Goal: Task Accomplishment & Management: Complete application form

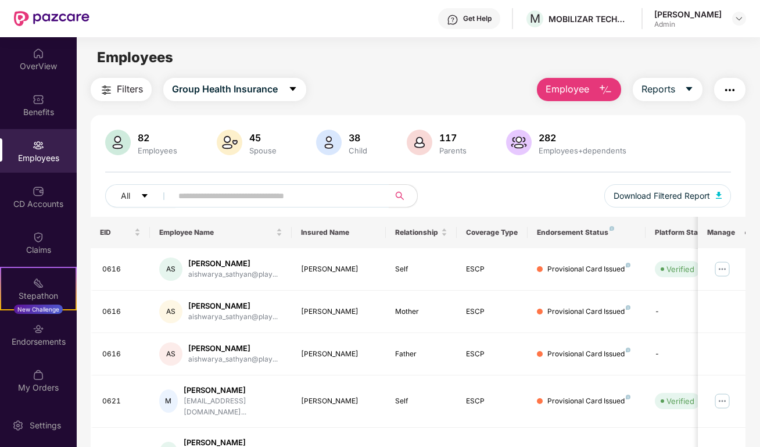
click at [584, 83] on span "Employee" at bounding box center [567, 89] width 44 height 15
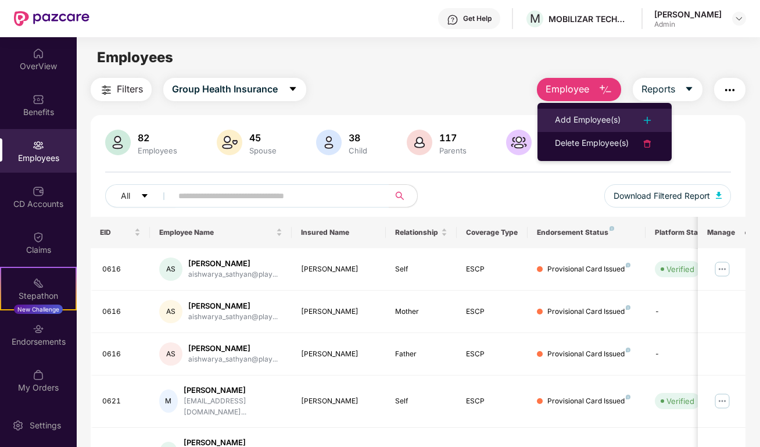
click at [588, 116] on div "Add Employee(s)" at bounding box center [588, 120] width 66 height 14
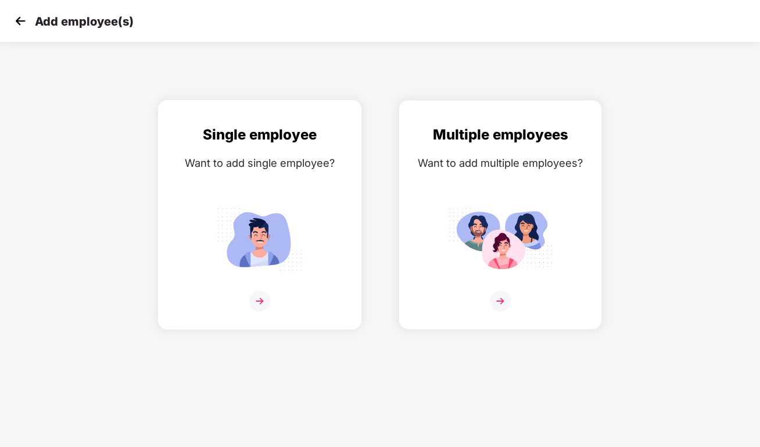
click at [264, 302] on img at bounding box center [259, 300] width 21 height 21
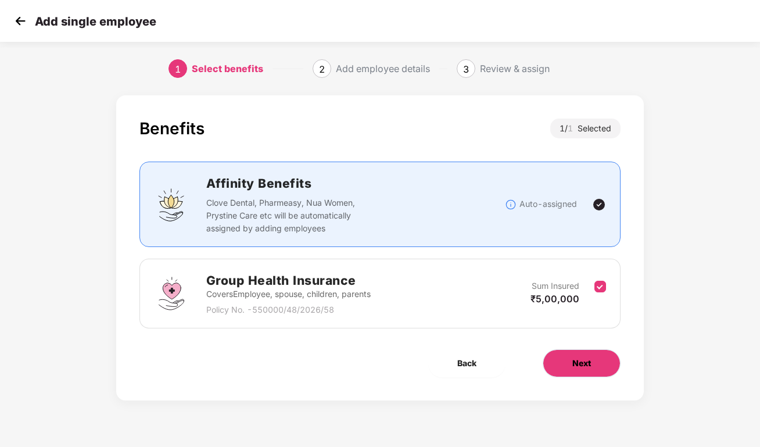
click at [566, 368] on button "Next" at bounding box center [581, 363] width 78 height 28
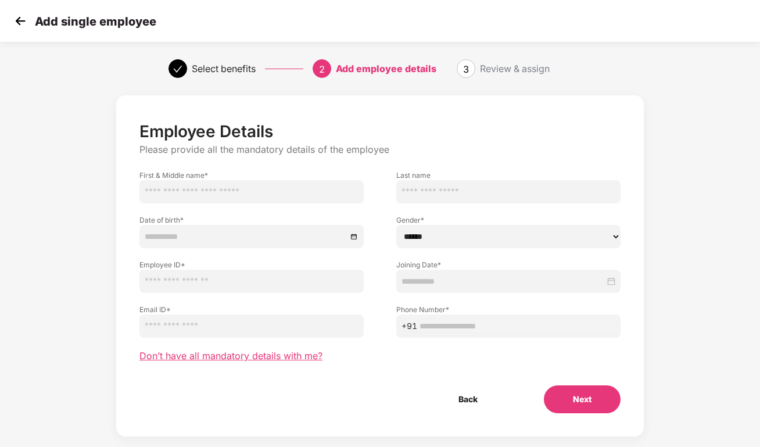
click at [190, 353] on span "Don’t have all mandatory details with me?" at bounding box center [230, 356] width 183 height 12
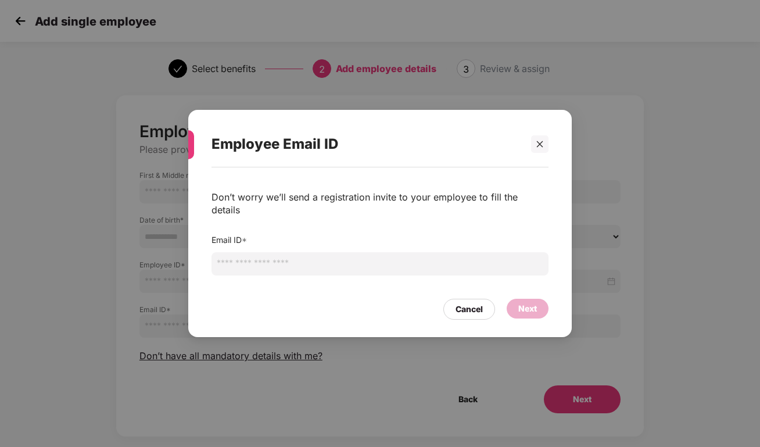
click at [287, 260] on input "email" at bounding box center [379, 263] width 337 height 23
paste input "**********"
type input "**********"
click at [522, 299] on div "Next" at bounding box center [527, 309] width 42 height 20
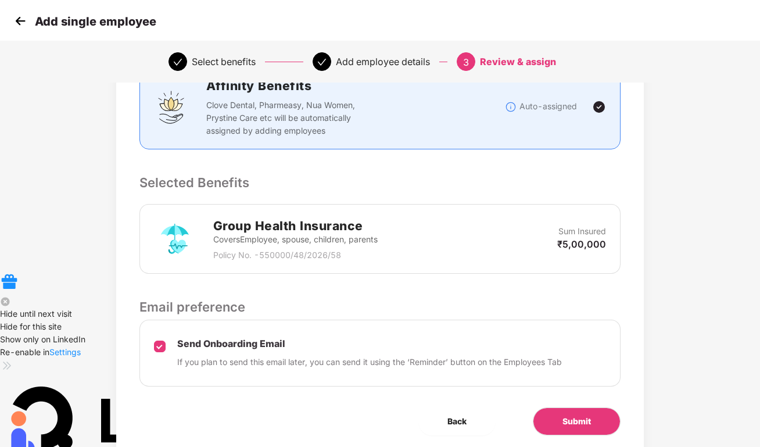
scroll to position [214, 0]
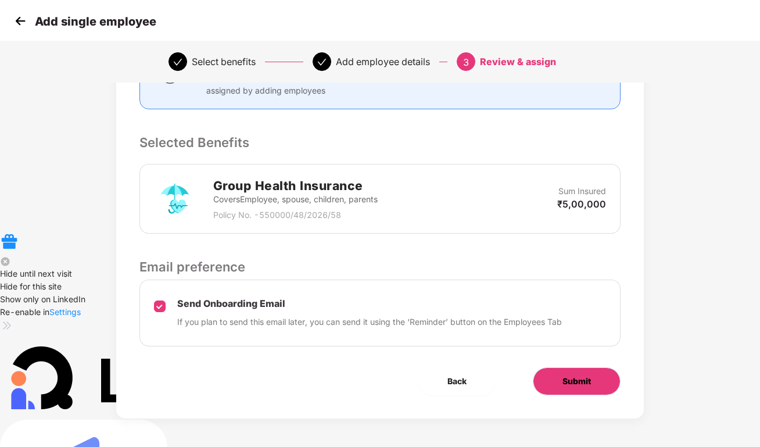
click at [576, 384] on span "Submit" at bounding box center [576, 381] width 28 height 13
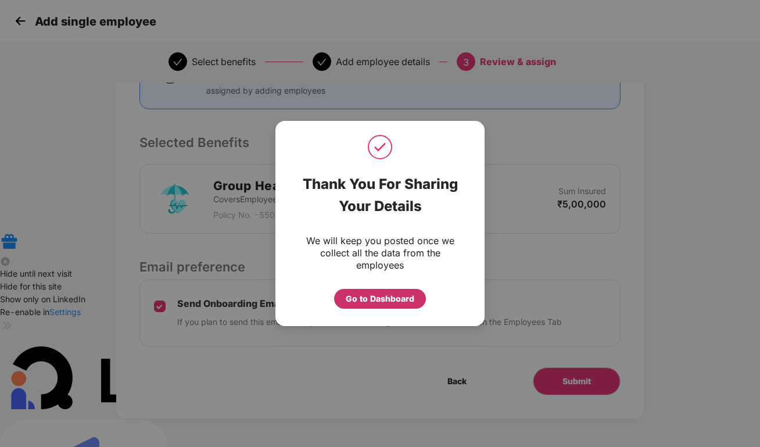
click at [376, 299] on div "Go to Dashboard" at bounding box center [380, 298] width 69 height 13
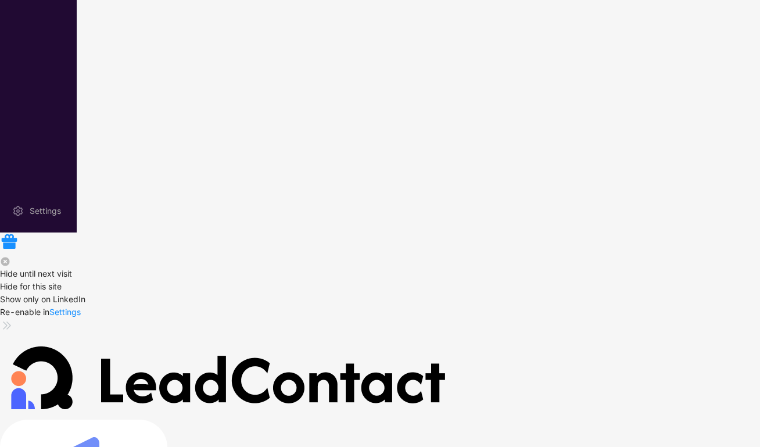
scroll to position [0, 0]
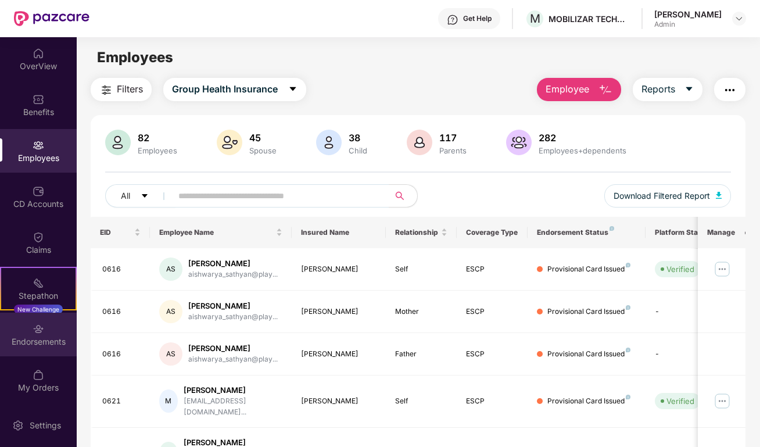
click at [39, 328] on img at bounding box center [39, 329] width 12 height 12
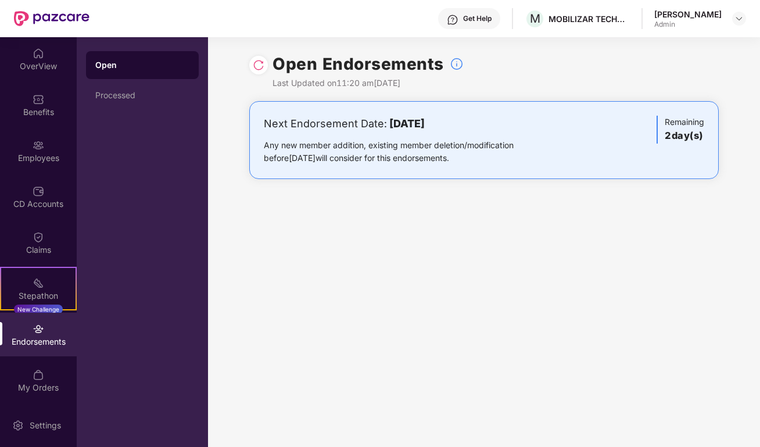
click at [265, 67] on div at bounding box center [258, 65] width 19 height 19
click at [46, 132] on div "Employees" at bounding box center [38, 151] width 77 height 44
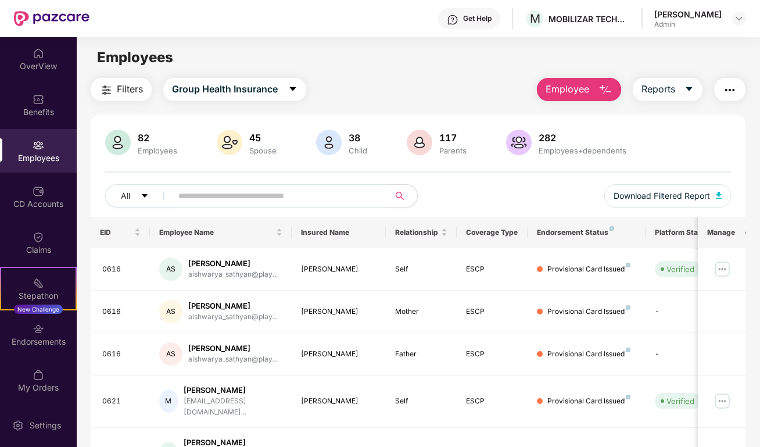
click at [200, 199] on input "text" at bounding box center [275, 195] width 195 height 17
paste input "**********"
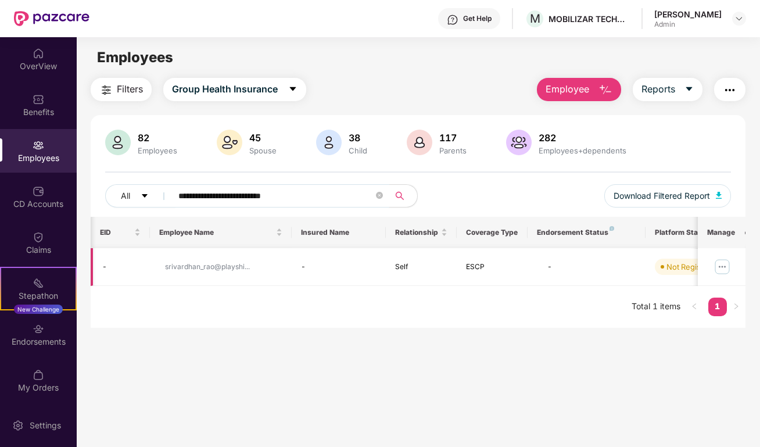
scroll to position [0, 100]
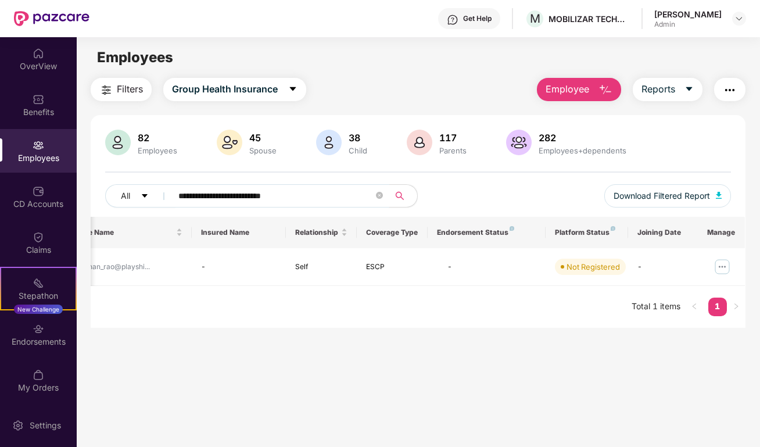
type input "**********"
click at [40, 109] on div "Benefits" at bounding box center [38, 112] width 77 height 12
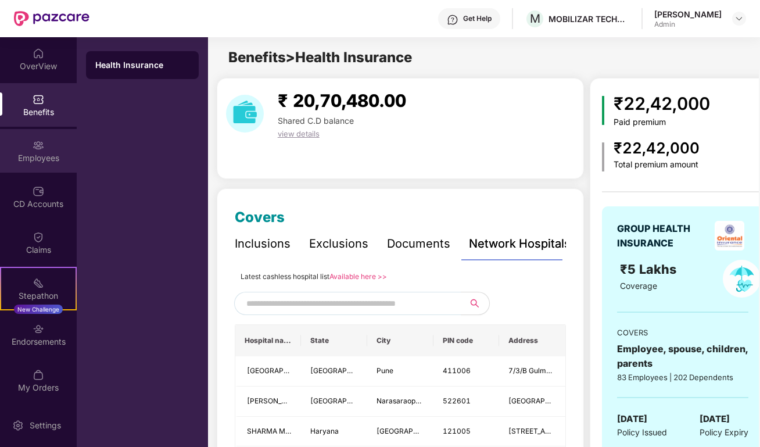
click at [37, 142] on img at bounding box center [39, 145] width 12 height 12
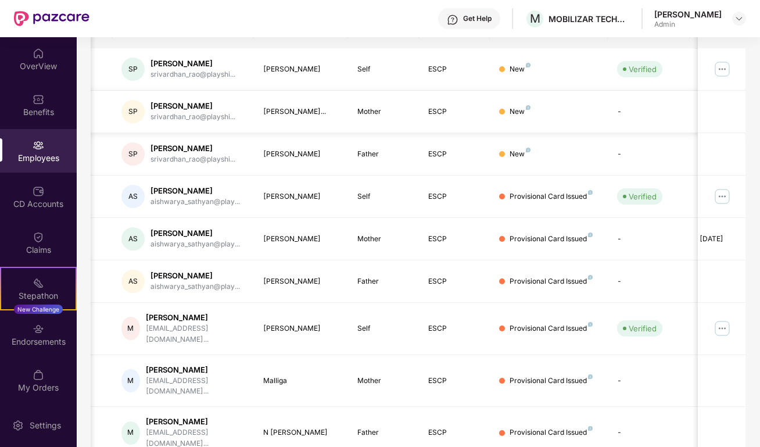
scroll to position [0, 0]
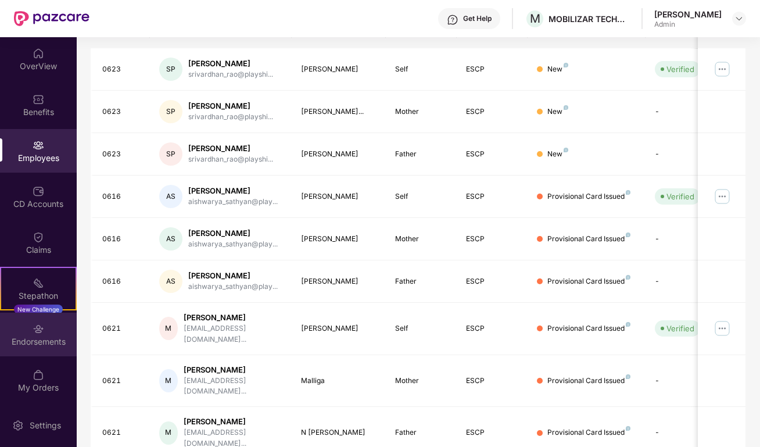
click at [33, 329] on img at bounding box center [39, 329] width 12 height 12
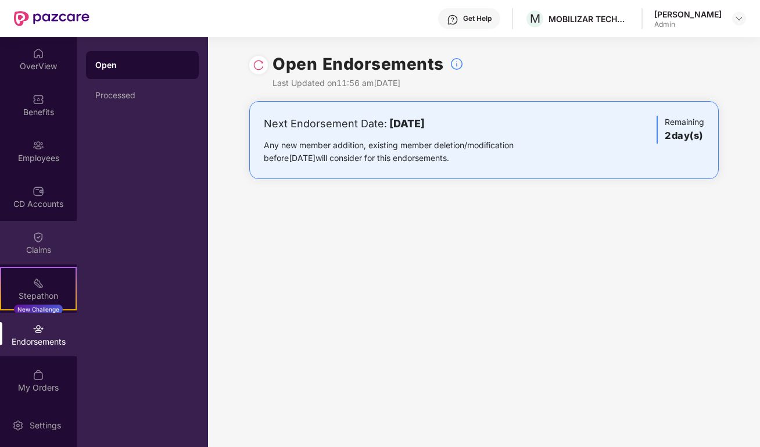
click at [33, 245] on div "Claims" at bounding box center [38, 250] width 77 height 12
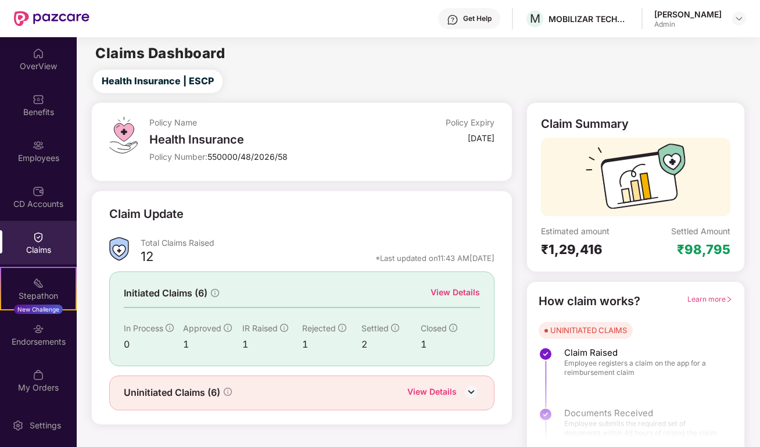
scroll to position [8, 0]
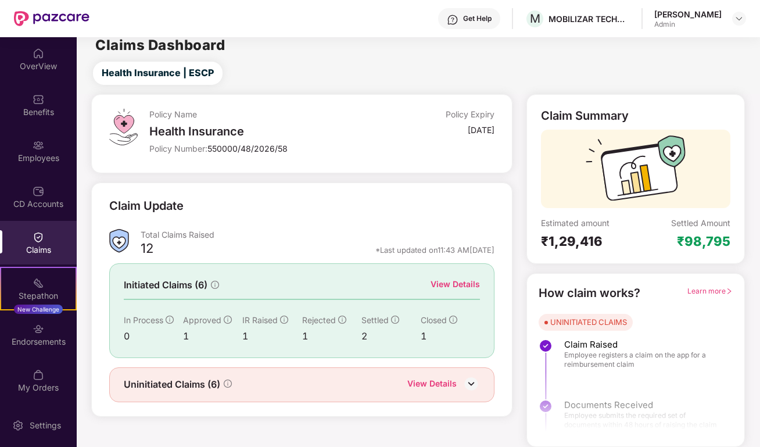
click at [452, 371] on div "Uninitiated Claims (6) View Details" at bounding box center [301, 384] width 385 height 35
click at [450, 385] on div "View Details" at bounding box center [431, 384] width 49 height 15
